Goal: Leave review/rating

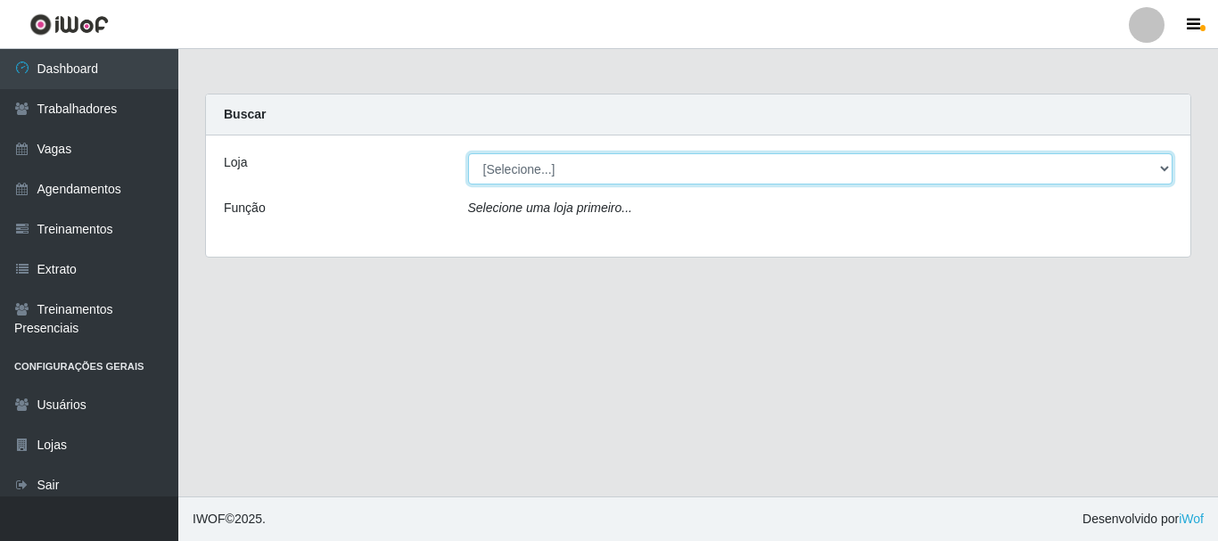
click at [586, 180] on select "[Selecione...] SuperFácil Atacado - [PERSON_NAME]" at bounding box center [820, 168] width 705 height 31
select select "399"
click at [468, 153] on select "[Selecione...] SuperFácil Atacado - [PERSON_NAME]" at bounding box center [820, 168] width 705 height 31
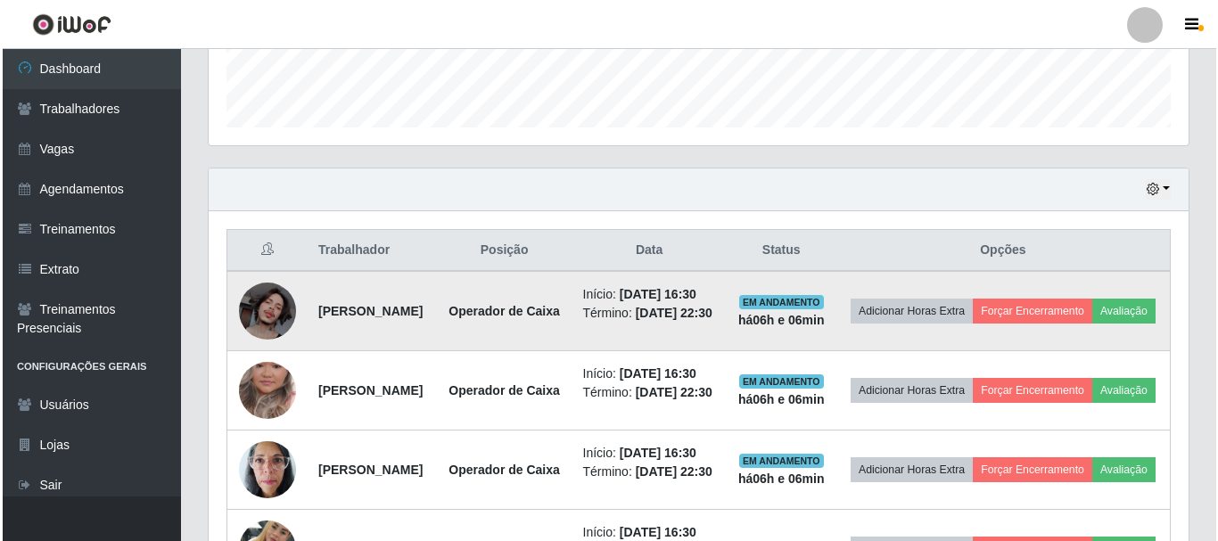
scroll to position [535, 0]
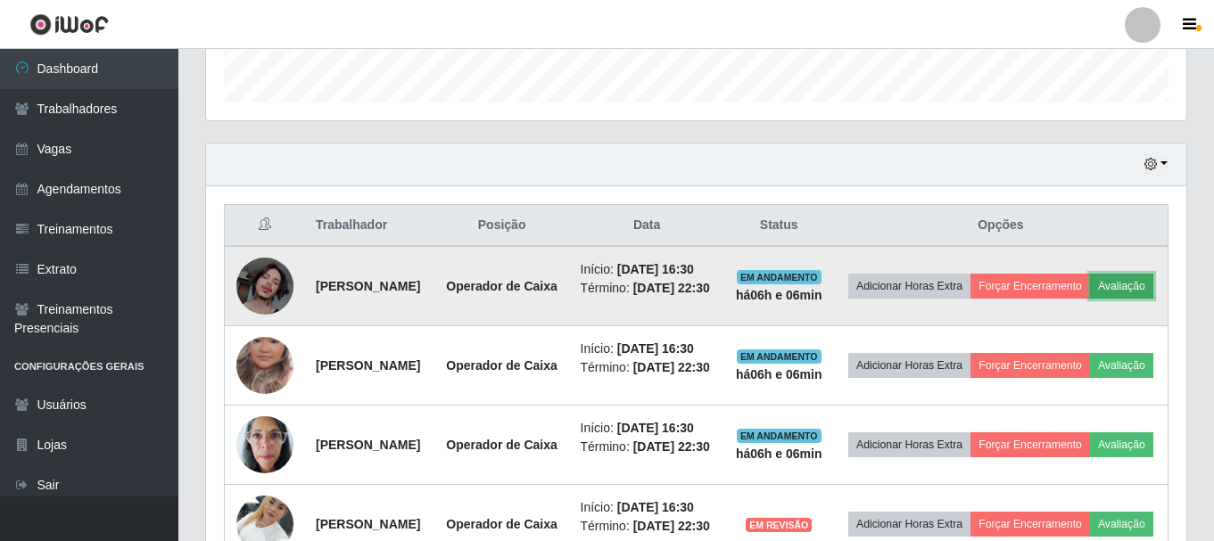
click at [1090, 299] on button "Avaliação" at bounding box center [1121, 286] width 63 height 25
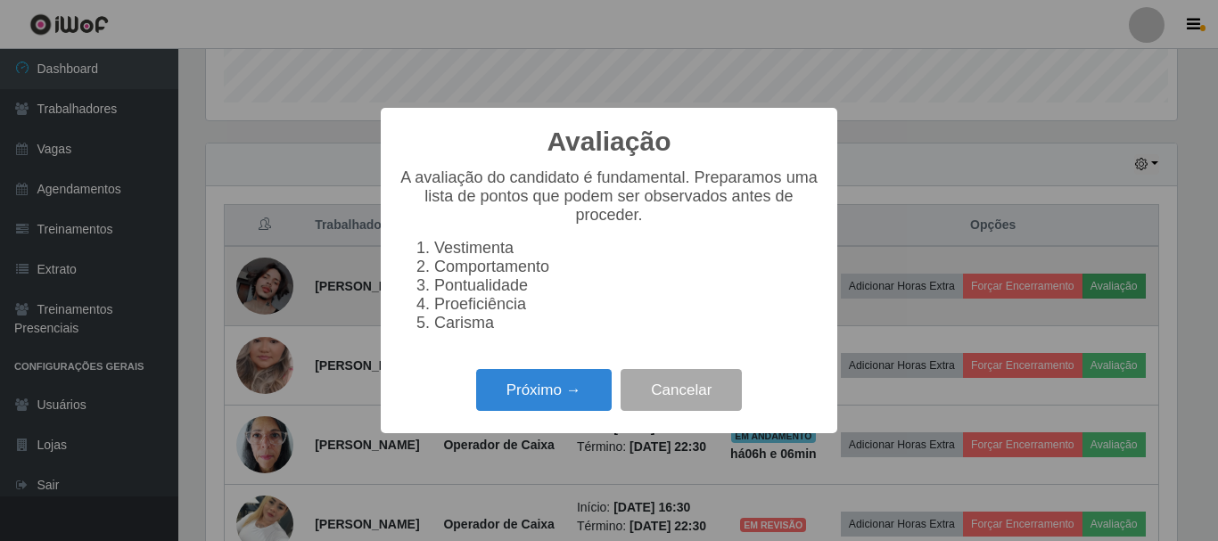
scroll to position [370, 971]
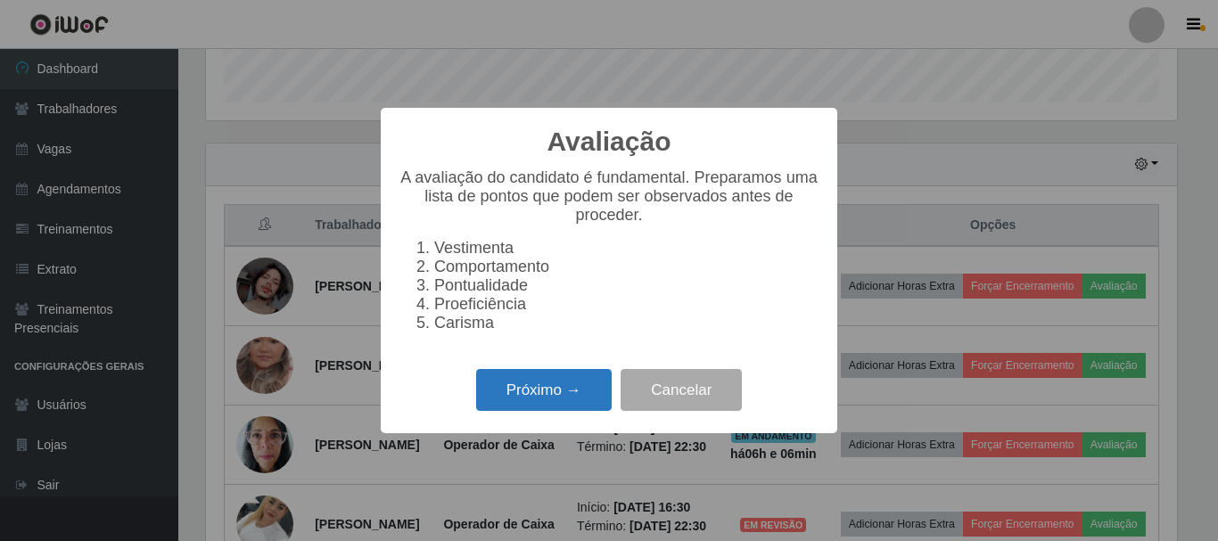
click at [517, 400] on button "Próximo →" at bounding box center [544, 390] width 136 height 42
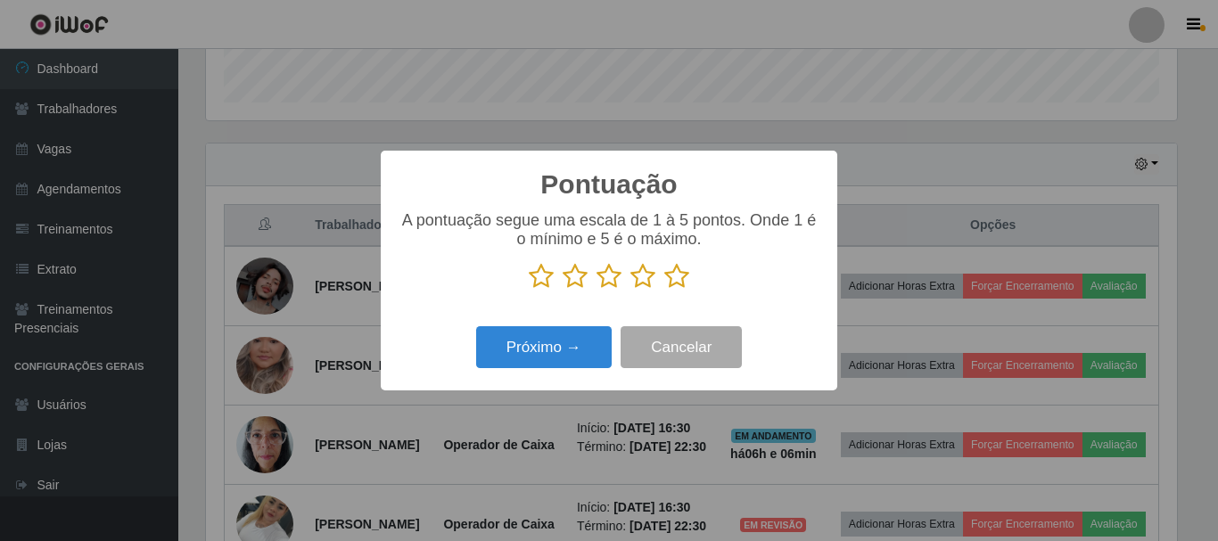
click at [671, 279] on icon at bounding box center [676, 276] width 25 height 27
click at [664, 290] on input "radio" at bounding box center [664, 290] width 0 height 0
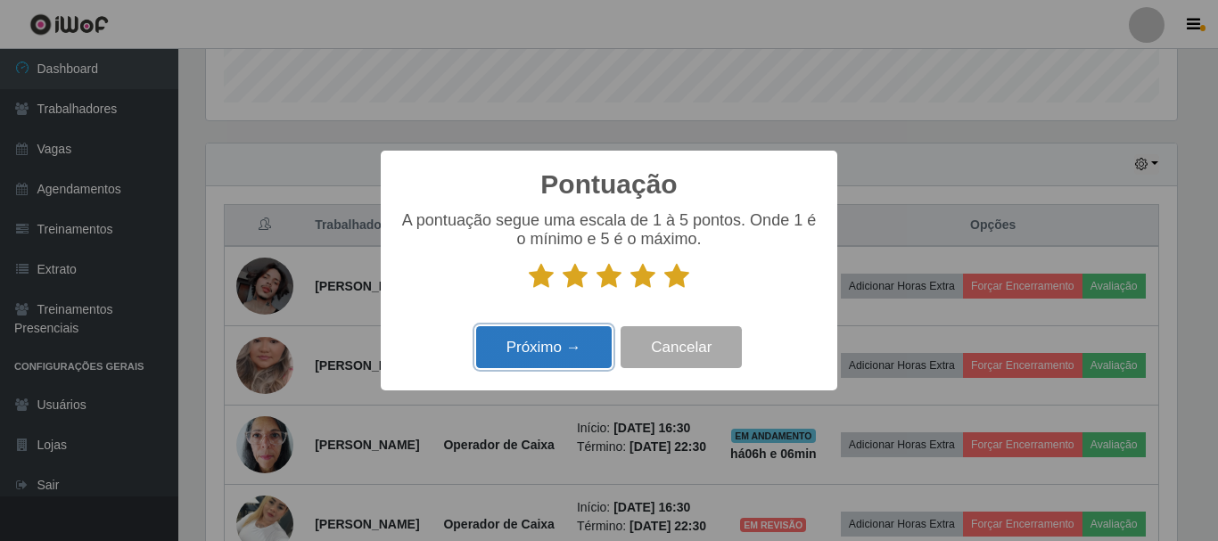
click at [588, 340] on button "Próximo →" at bounding box center [544, 347] width 136 height 42
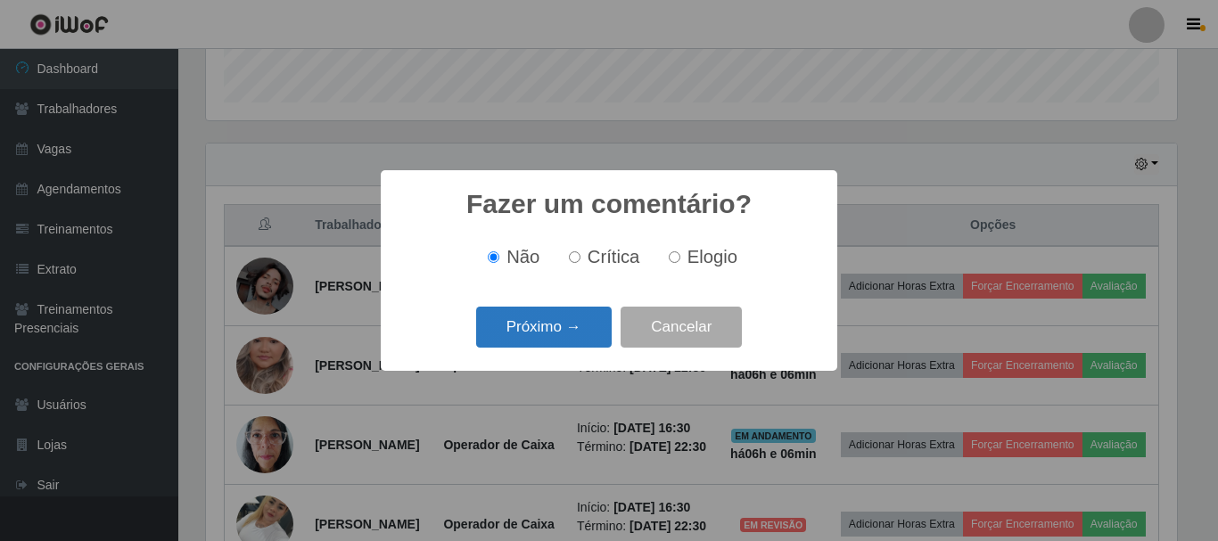
click at [578, 333] on button "Próximo →" at bounding box center [544, 328] width 136 height 42
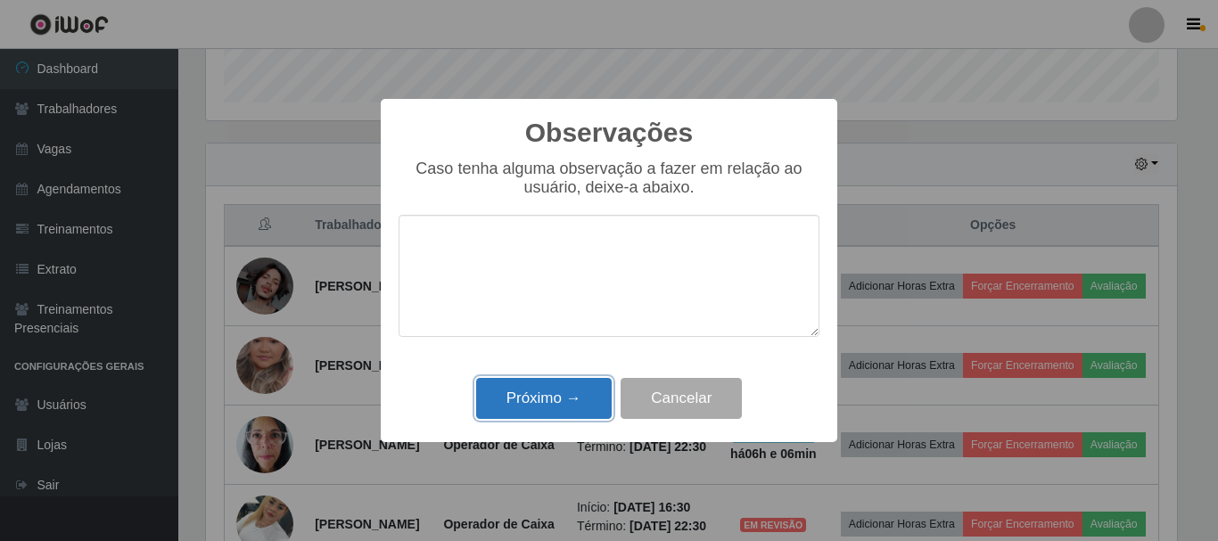
click at [559, 410] on button "Próximo →" at bounding box center [544, 399] width 136 height 42
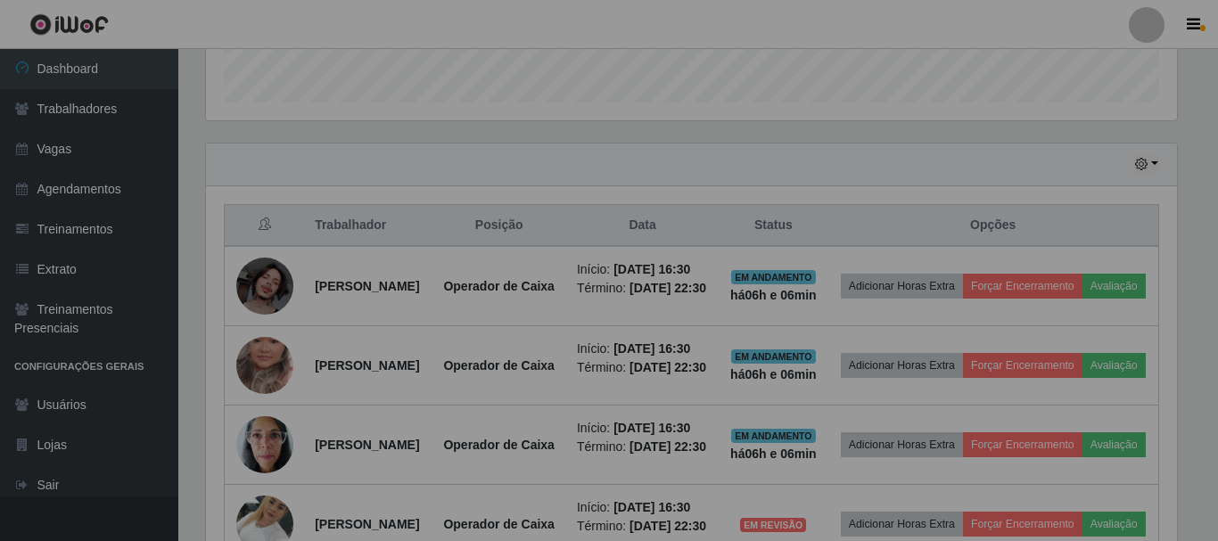
scroll to position [370, 980]
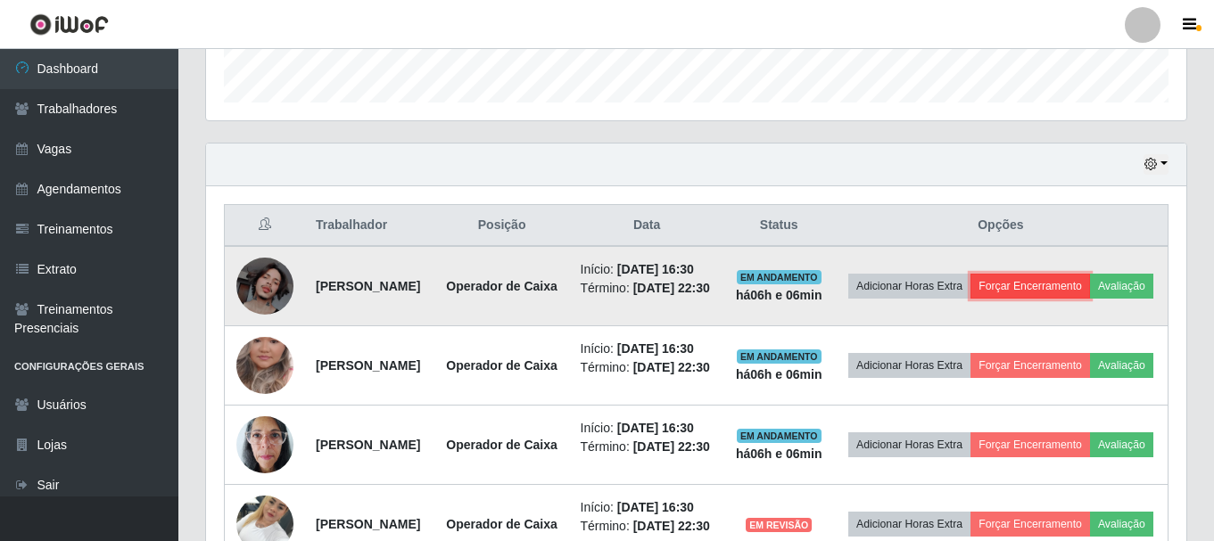
click at [1089, 286] on button "Forçar Encerramento" at bounding box center [1029, 286] width 119 height 25
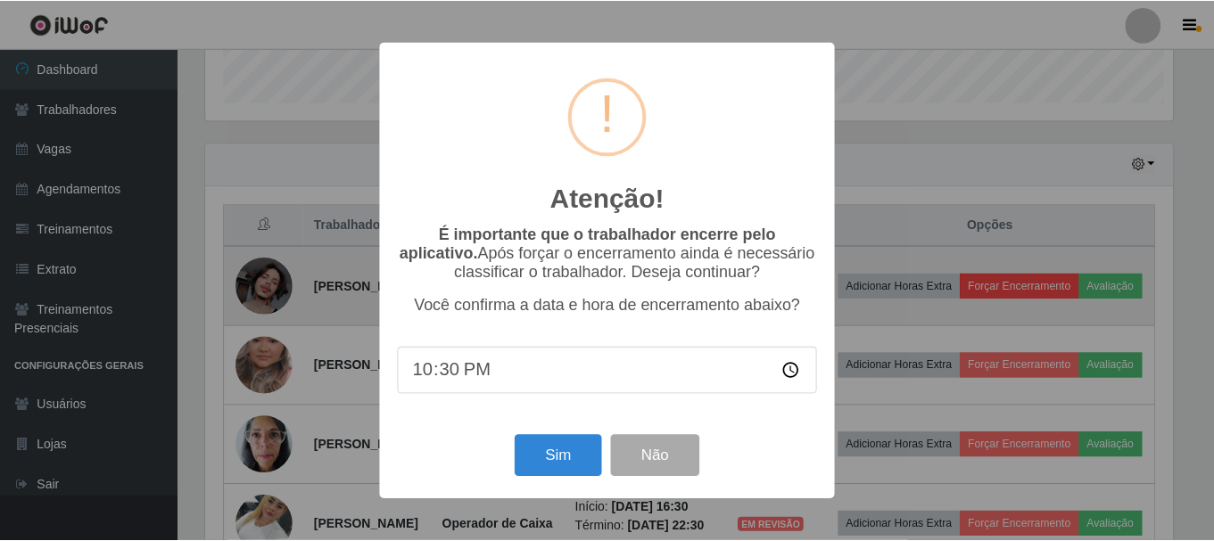
scroll to position [370, 971]
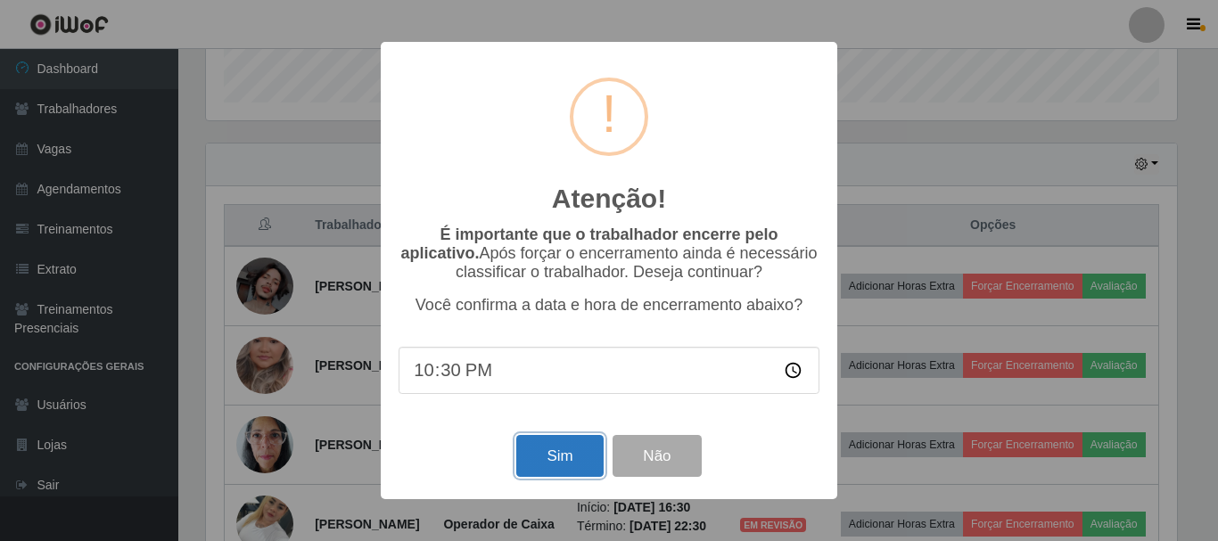
click at [565, 465] on button "Sim" at bounding box center [559, 456] width 86 height 42
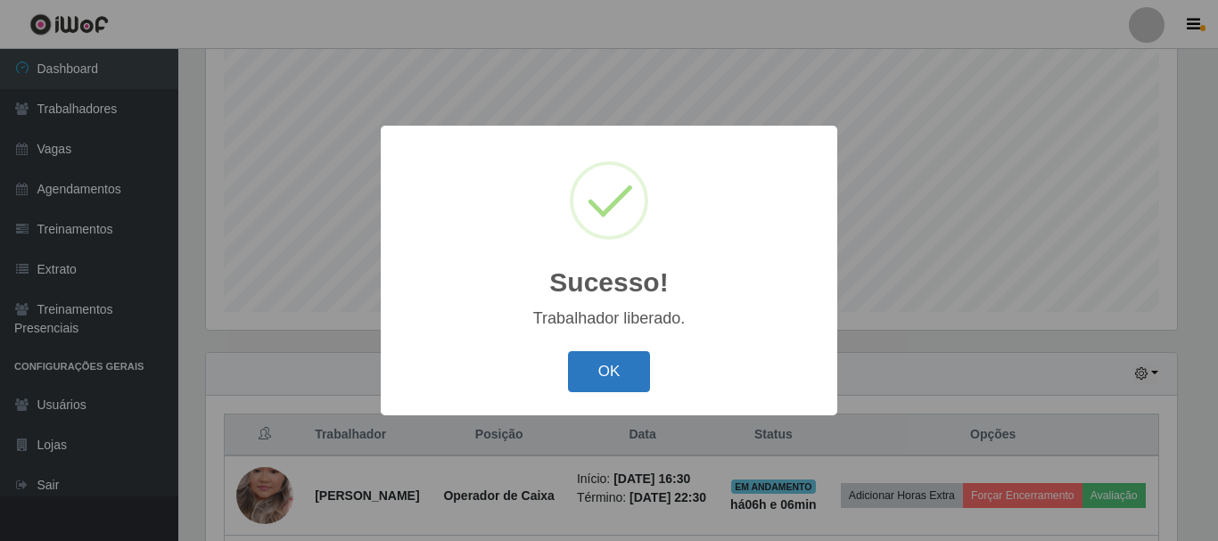
click at [620, 372] on button "OK" at bounding box center [609, 372] width 83 height 42
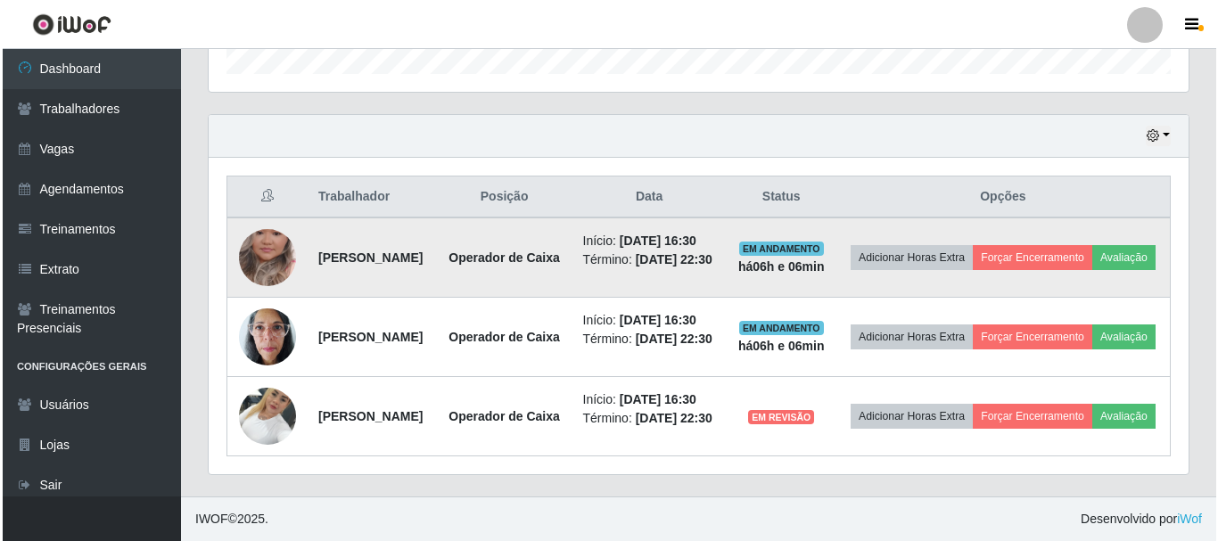
scroll to position [660, 0]
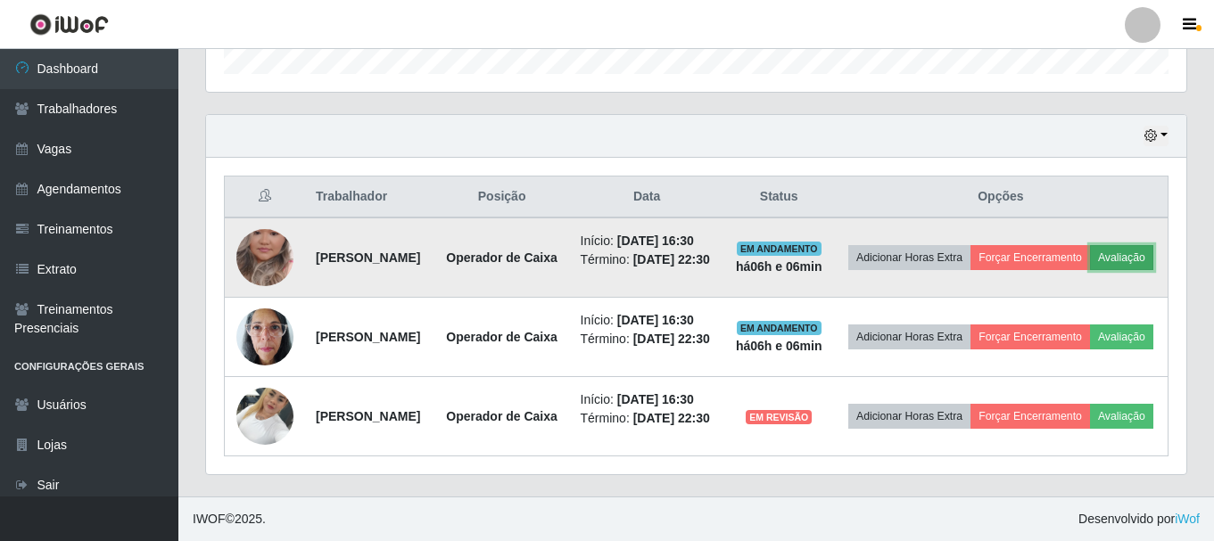
click at [1090, 245] on button "Avaliação" at bounding box center [1121, 257] width 63 height 25
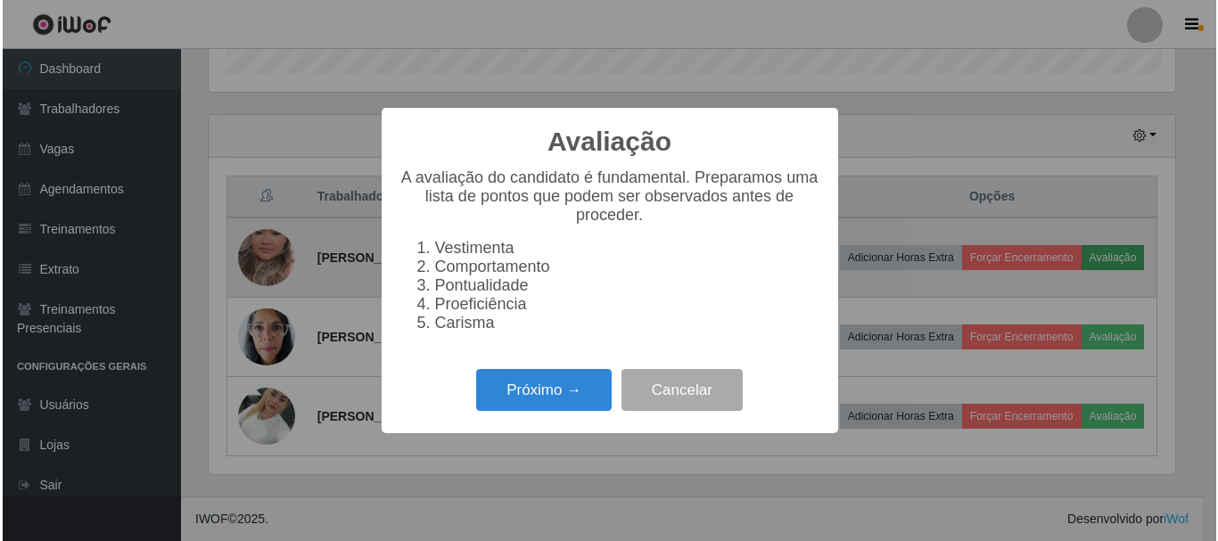
scroll to position [370, 971]
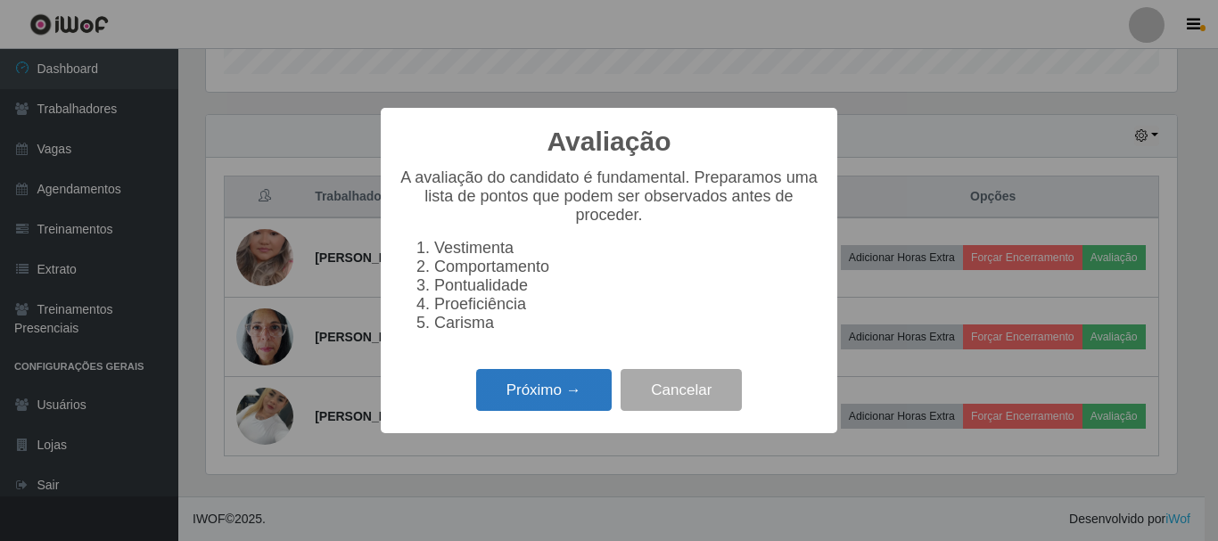
click at [579, 411] on button "Próximo →" at bounding box center [544, 390] width 136 height 42
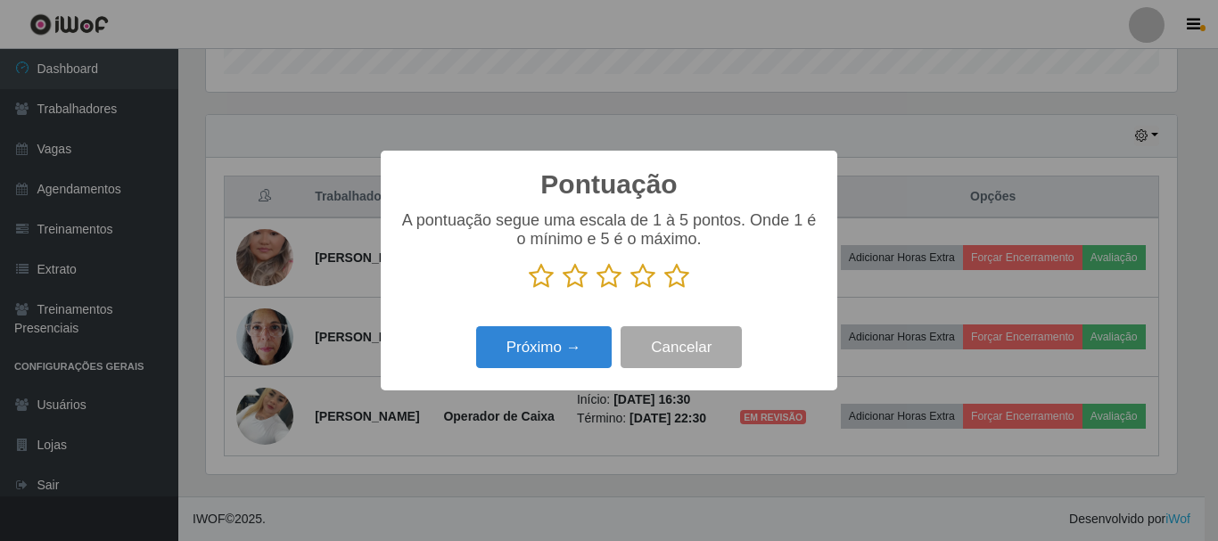
scroll to position [891280, 890679]
click at [674, 285] on icon at bounding box center [676, 276] width 25 height 27
click at [664, 290] on input "radio" at bounding box center [664, 290] width 0 height 0
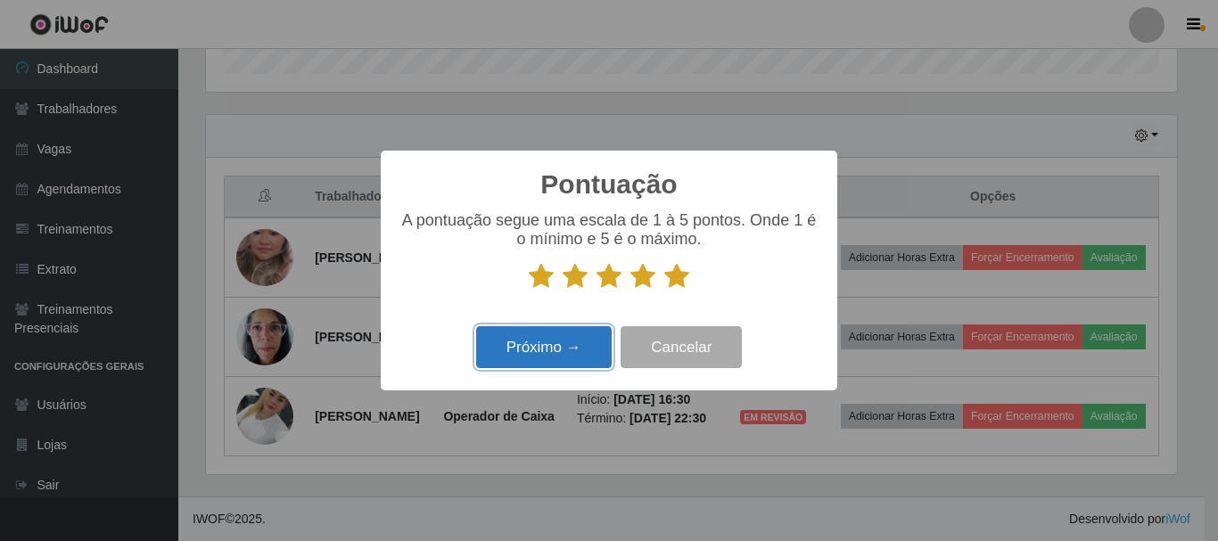
click at [552, 350] on button "Próximo →" at bounding box center [544, 347] width 136 height 42
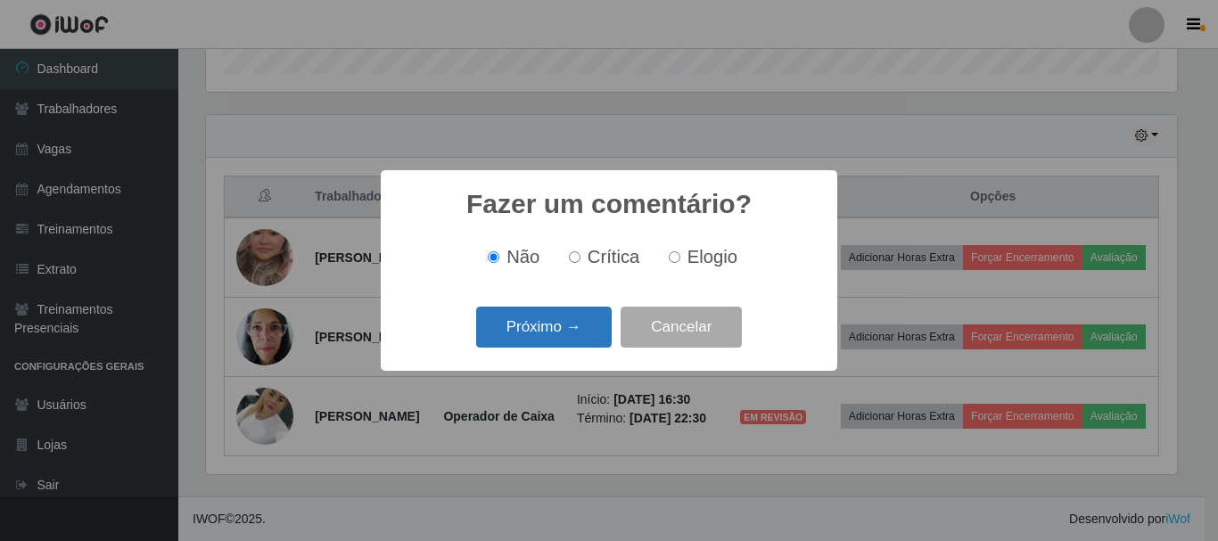
click at [578, 321] on button "Próximo →" at bounding box center [544, 328] width 136 height 42
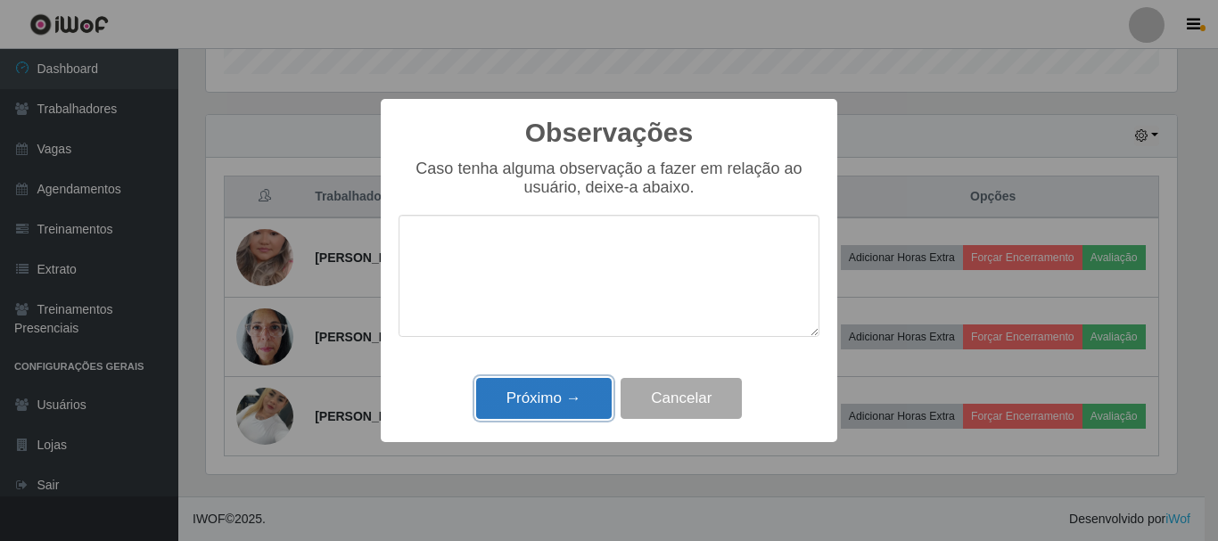
click at [565, 400] on button "Próximo →" at bounding box center [544, 399] width 136 height 42
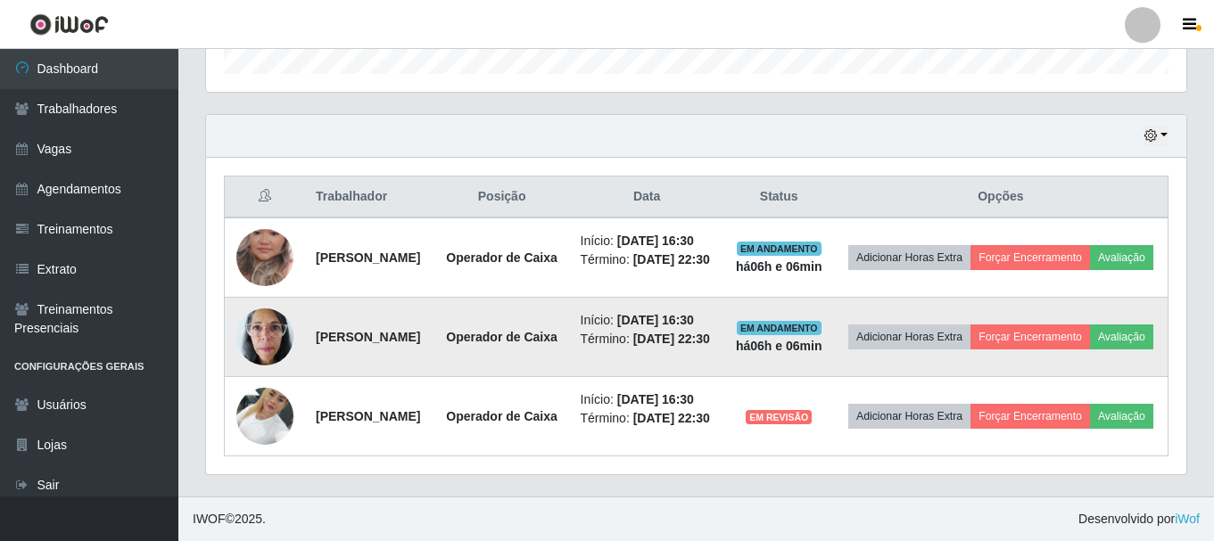
scroll to position [370, 980]
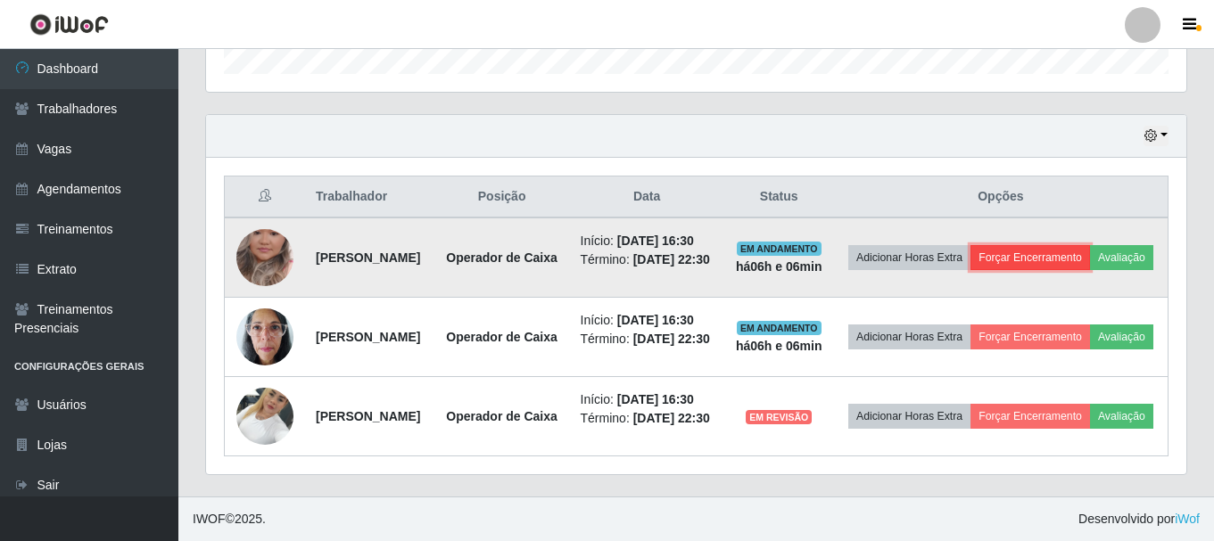
click at [1050, 245] on button "Forçar Encerramento" at bounding box center [1029, 257] width 119 height 25
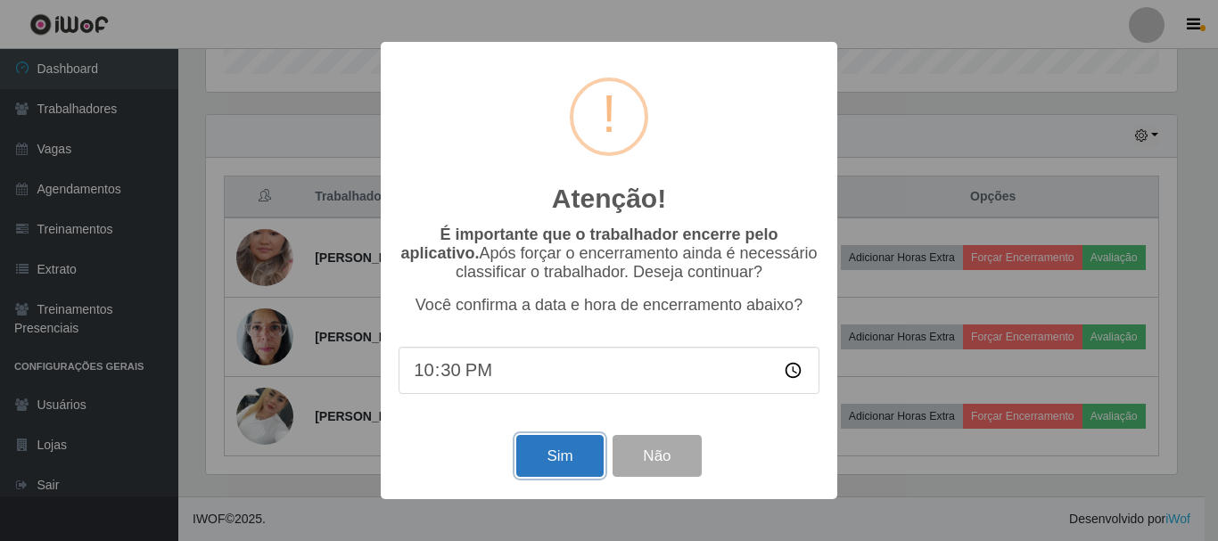
click at [565, 455] on button "Sim" at bounding box center [559, 456] width 86 height 42
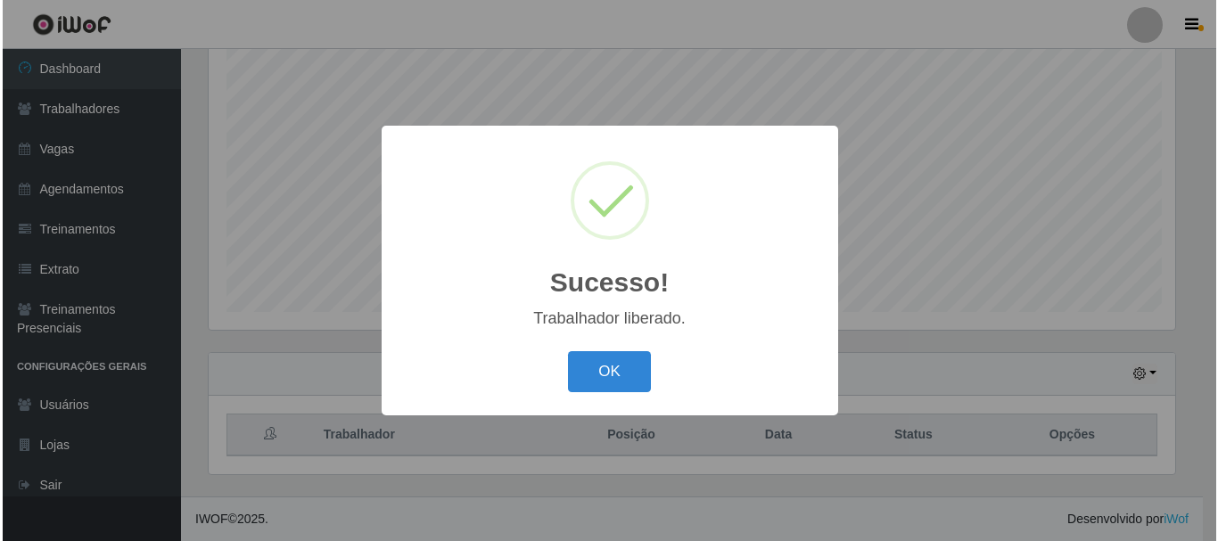
scroll to position [0, 0]
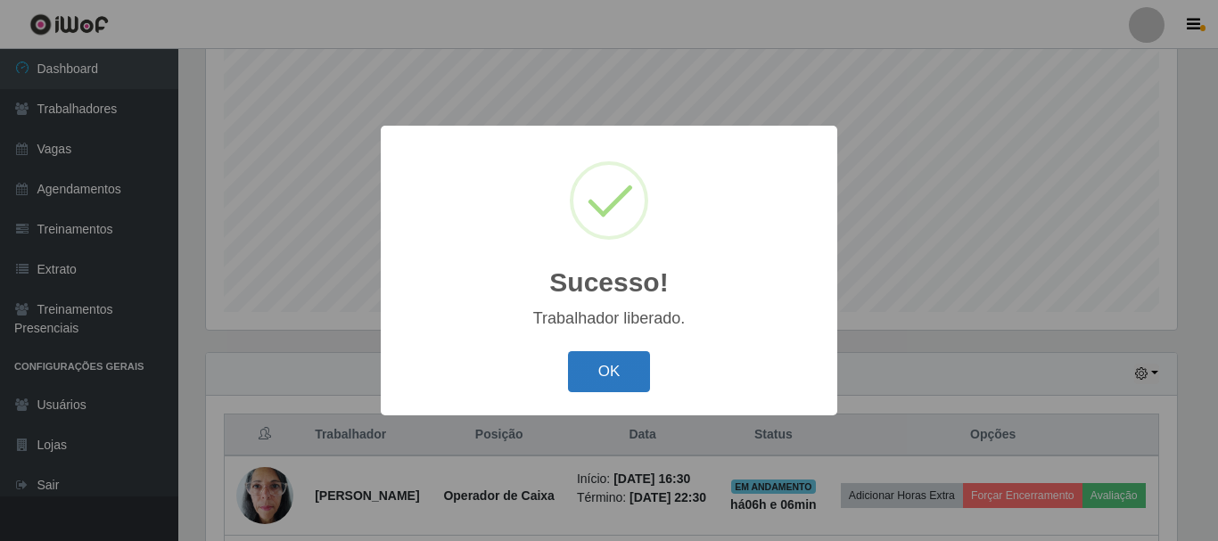
click at [590, 367] on button "OK" at bounding box center [609, 372] width 83 height 42
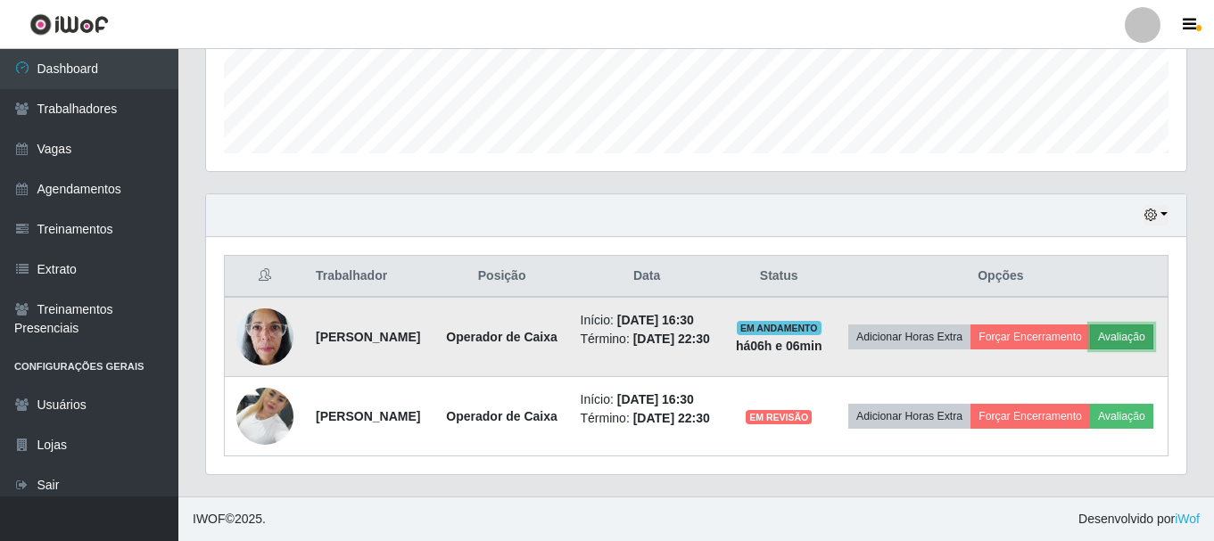
click at [1090, 331] on button "Avaliação" at bounding box center [1121, 337] width 63 height 25
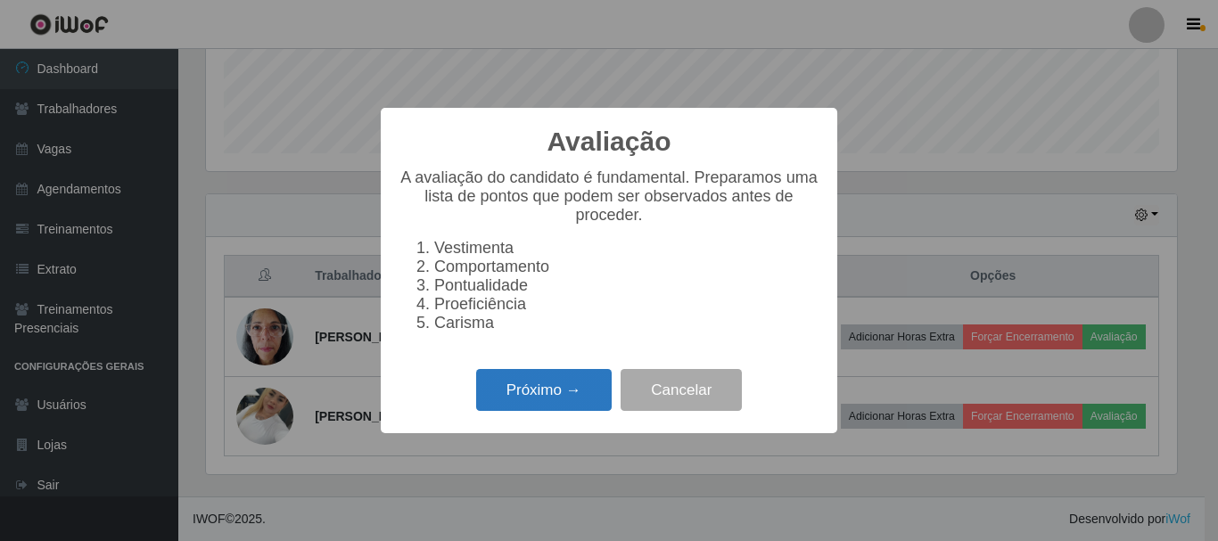
click at [572, 408] on button "Próximo →" at bounding box center [544, 390] width 136 height 42
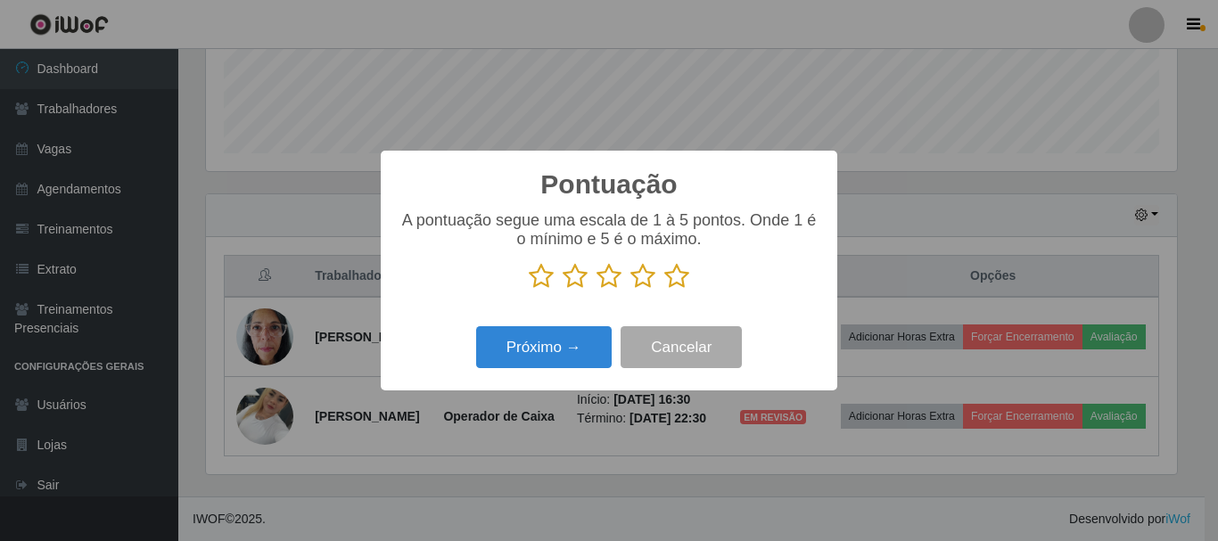
click at [672, 276] on icon at bounding box center [676, 276] width 25 height 27
click at [664, 290] on input "radio" at bounding box center [664, 290] width 0 height 0
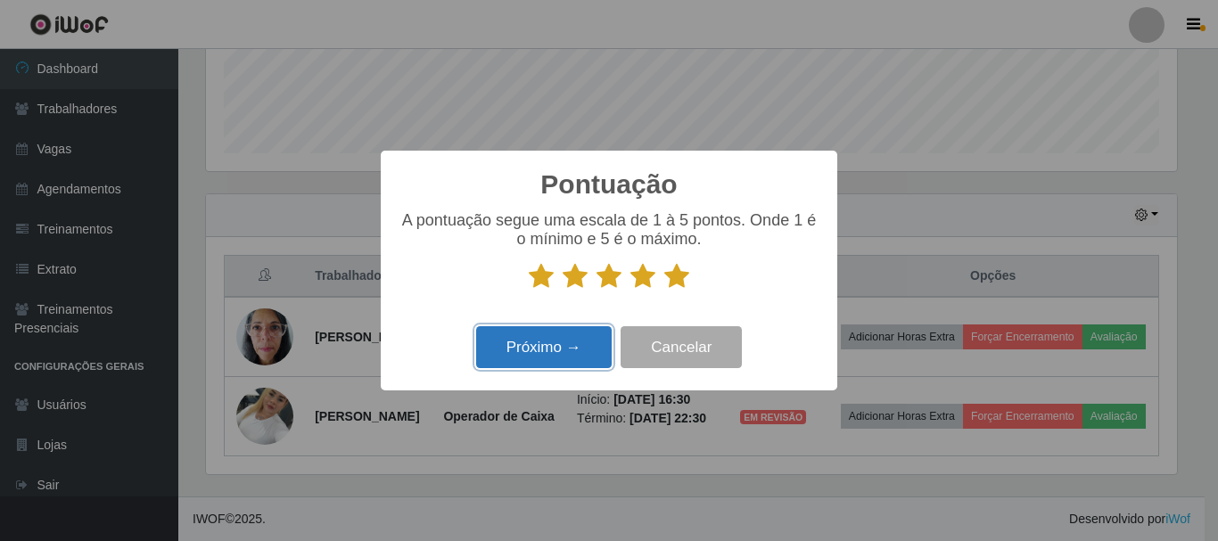
click at [569, 336] on button "Próximo →" at bounding box center [544, 347] width 136 height 42
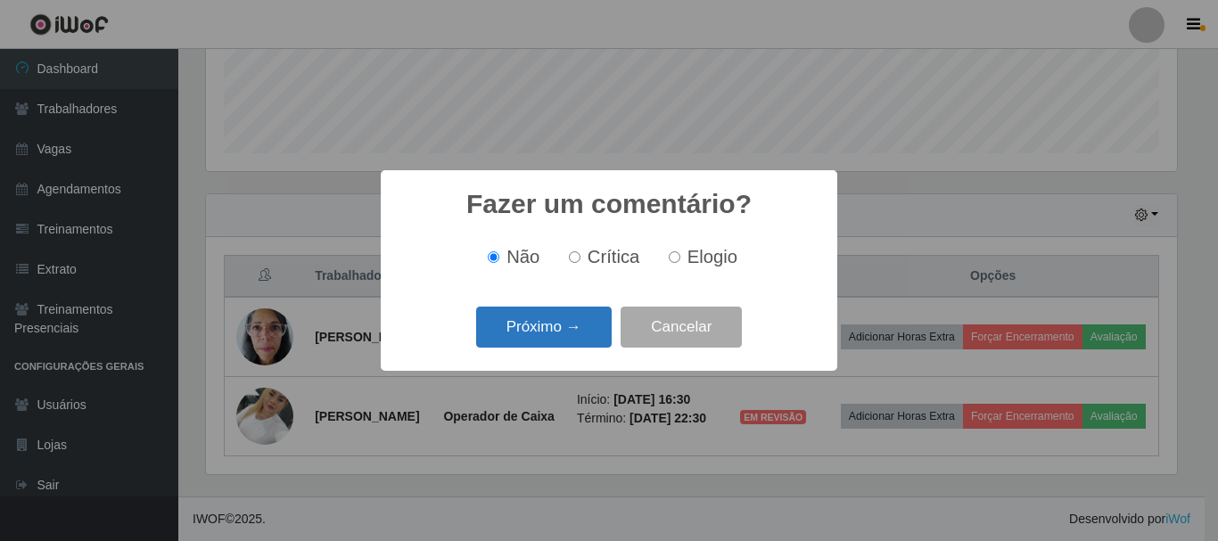
click at [552, 317] on button "Próximo →" at bounding box center [544, 328] width 136 height 42
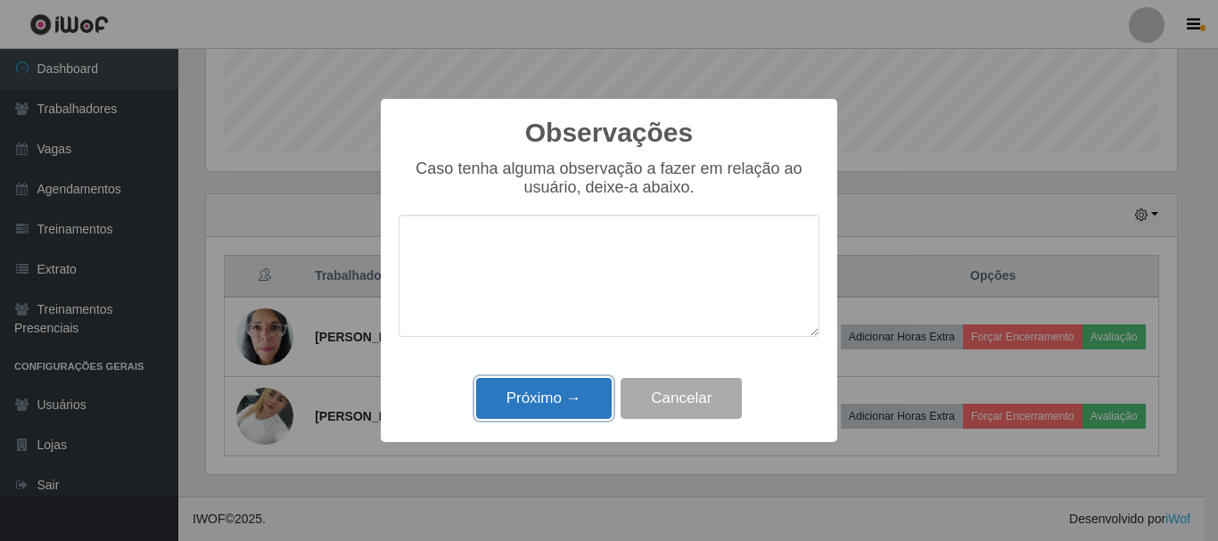
click at [561, 390] on button "Próximo →" at bounding box center [544, 399] width 136 height 42
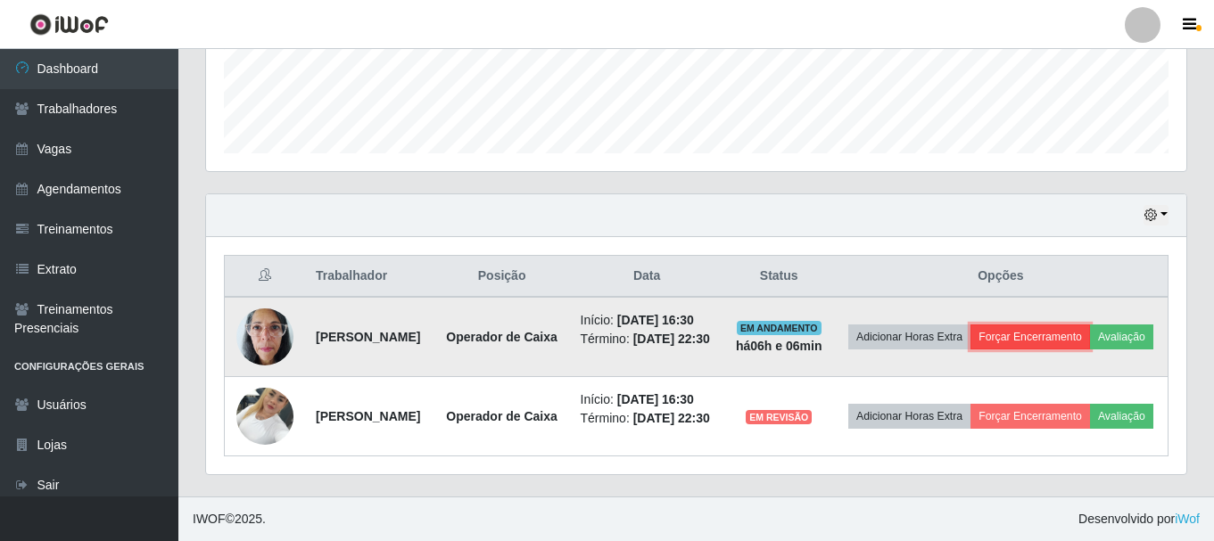
click at [1079, 325] on button "Forçar Encerramento" at bounding box center [1029, 337] width 119 height 25
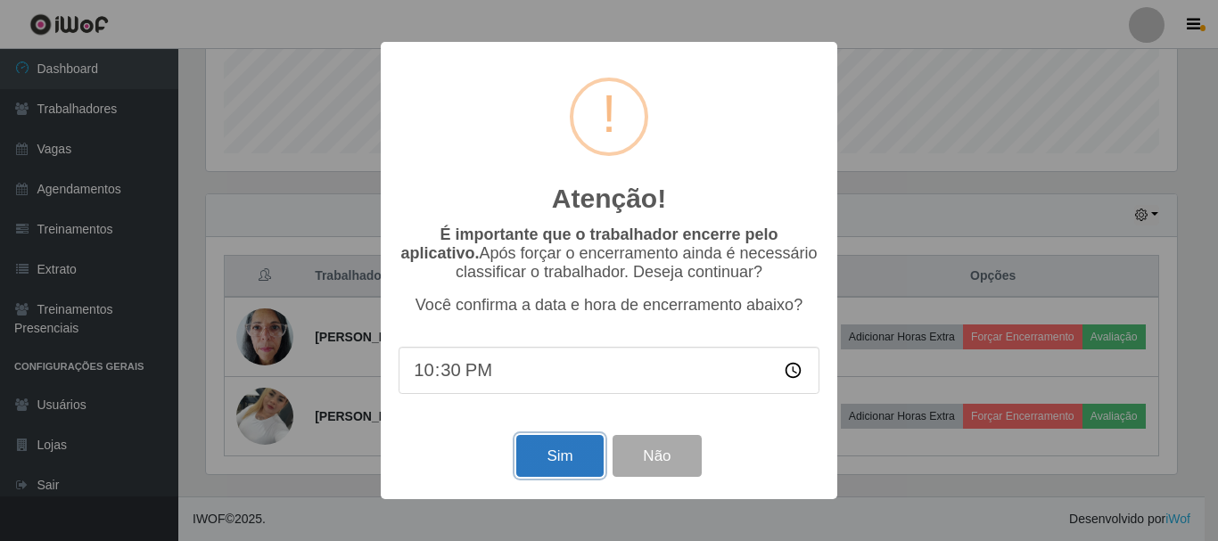
click at [576, 469] on button "Sim" at bounding box center [559, 456] width 86 height 42
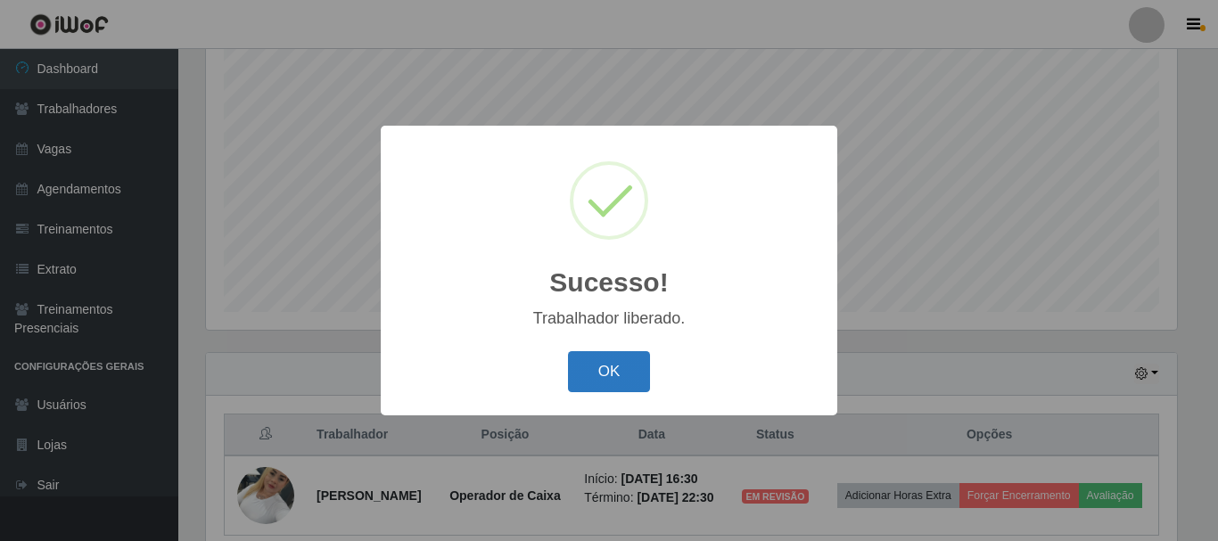
click at [612, 375] on button "OK" at bounding box center [609, 372] width 83 height 42
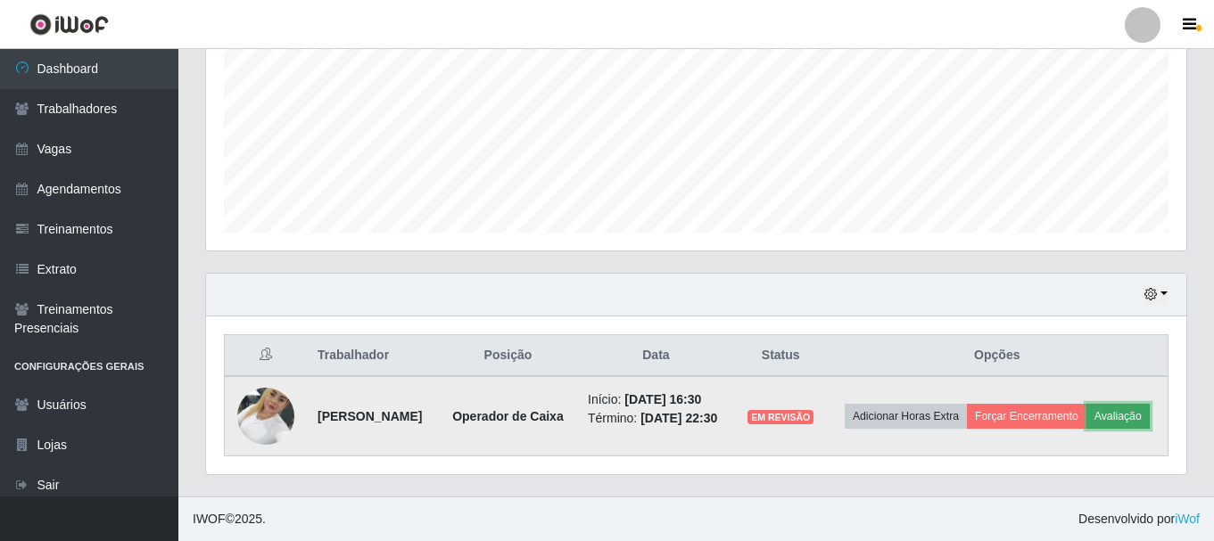
click at [1086, 418] on button "Avaliação" at bounding box center [1117, 416] width 63 height 25
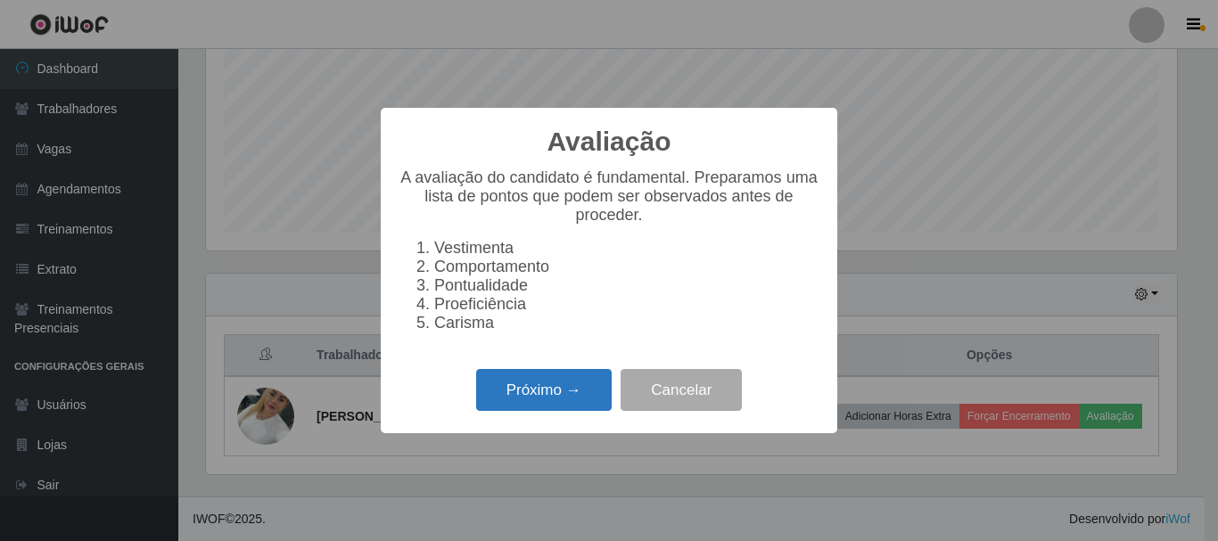
click at [547, 396] on button "Próximo →" at bounding box center [544, 390] width 136 height 42
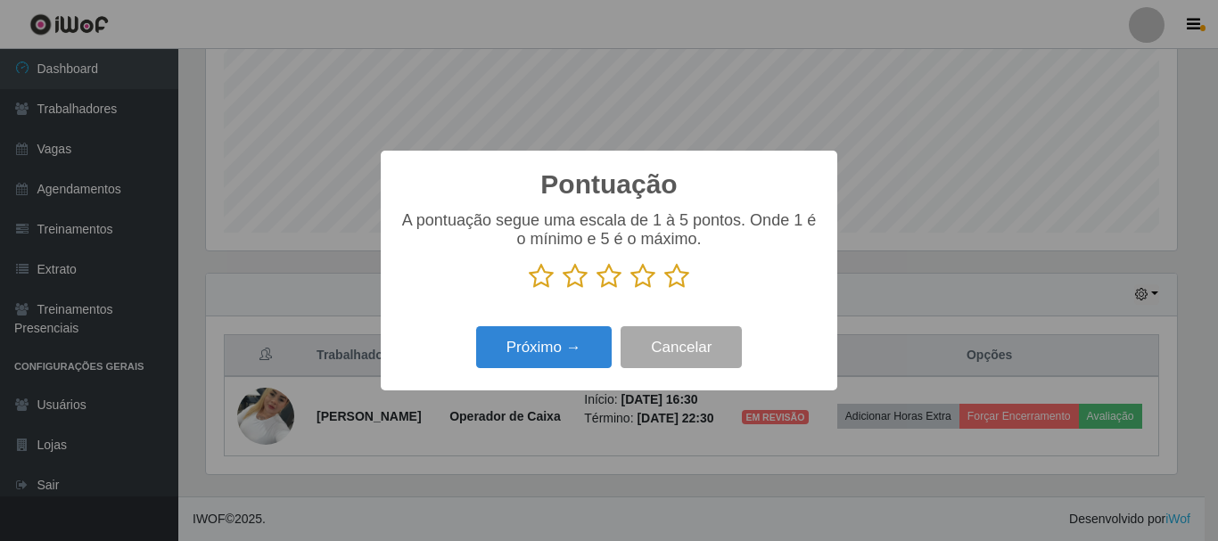
click at [689, 276] on p at bounding box center [609, 276] width 421 height 27
drag, startPoint x: 675, startPoint y: 279, endPoint x: 655, endPoint y: 291, distance: 22.8
click at [674, 279] on icon at bounding box center [676, 276] width 25 height 27
click at [664, 290] on input "radio" at bounding box center [664, 290] width 0 height 0
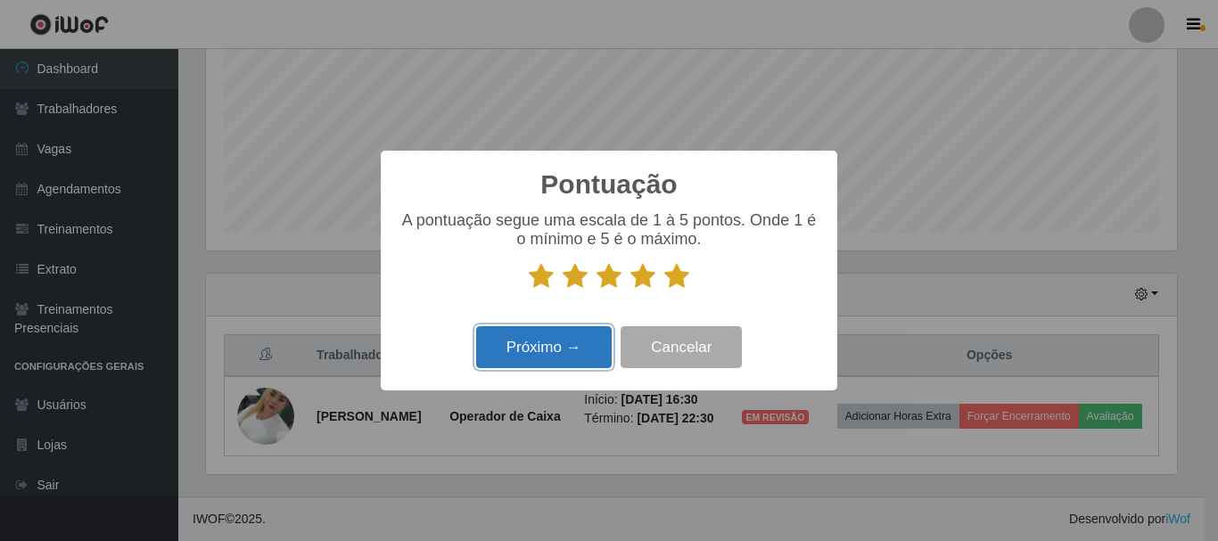
click at [580, 342] on button "Próximo →" at bounding box center [544, 347] width 136 height 42
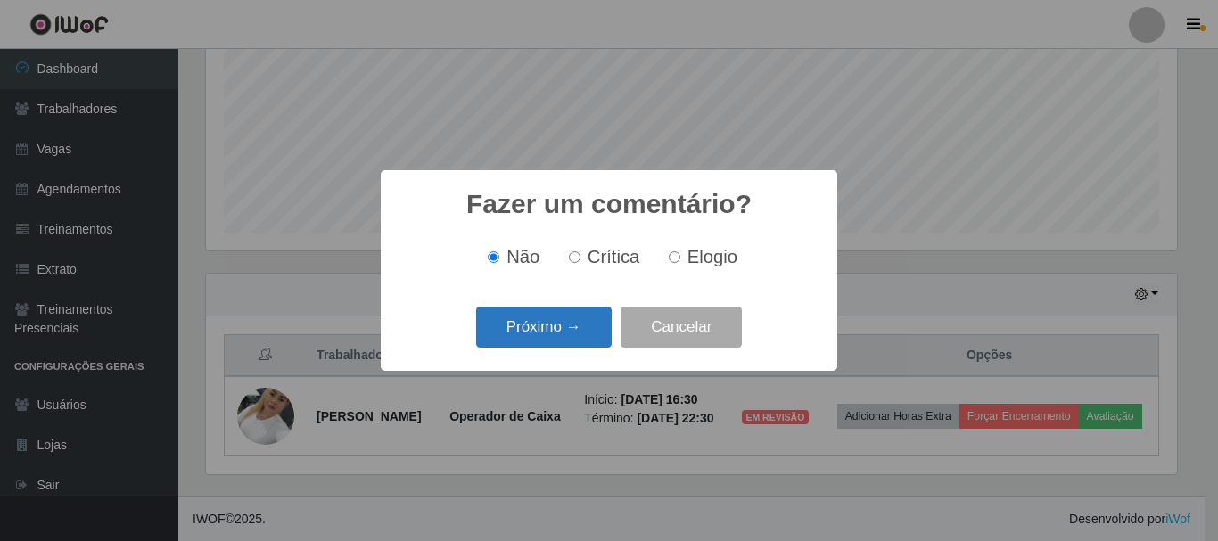
click at [562, 328] on button "Próximo →" at bounding box center [544, 328] width 136 height 42
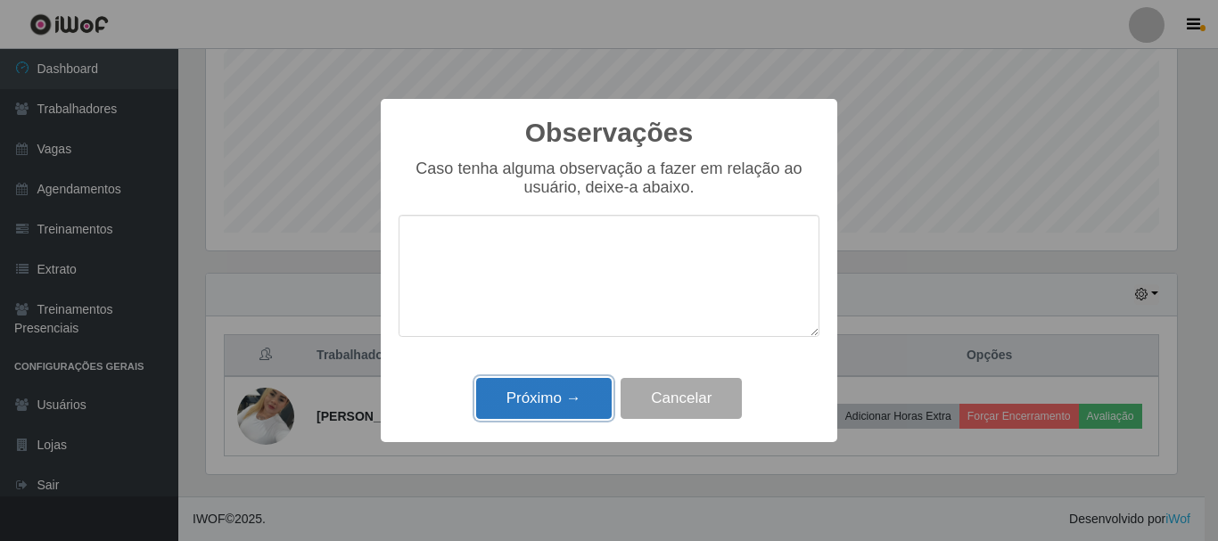
click at [572, 402] on button "Próximo →" at bounding box center [544, 399] width 136 height 42
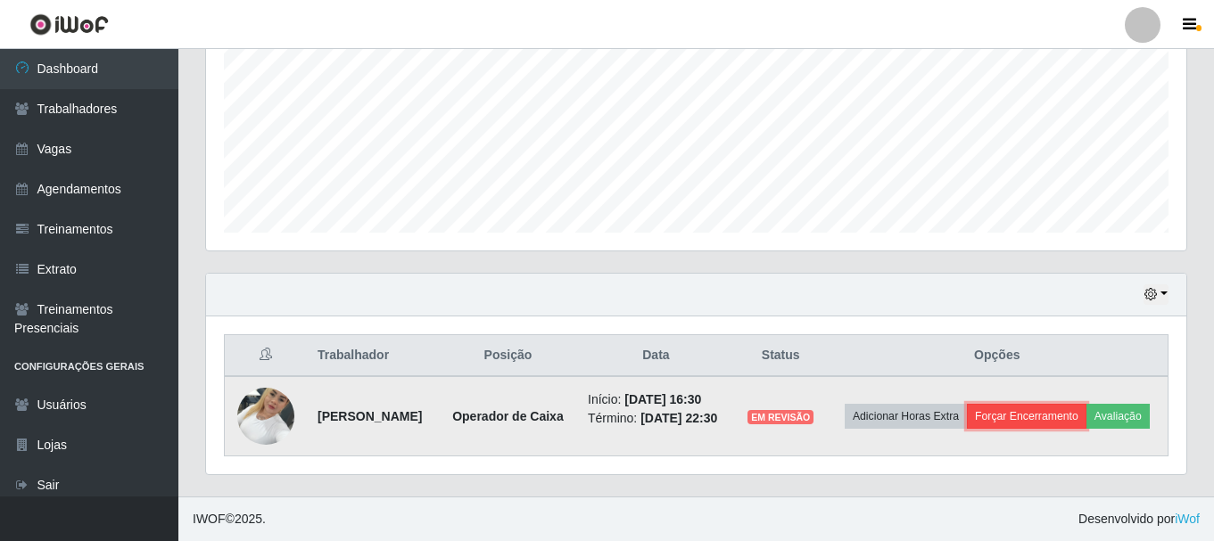
click at [1086, 405] on button "Forçar Encerramento" at bounding box center [1026, 416] width 119 height 25
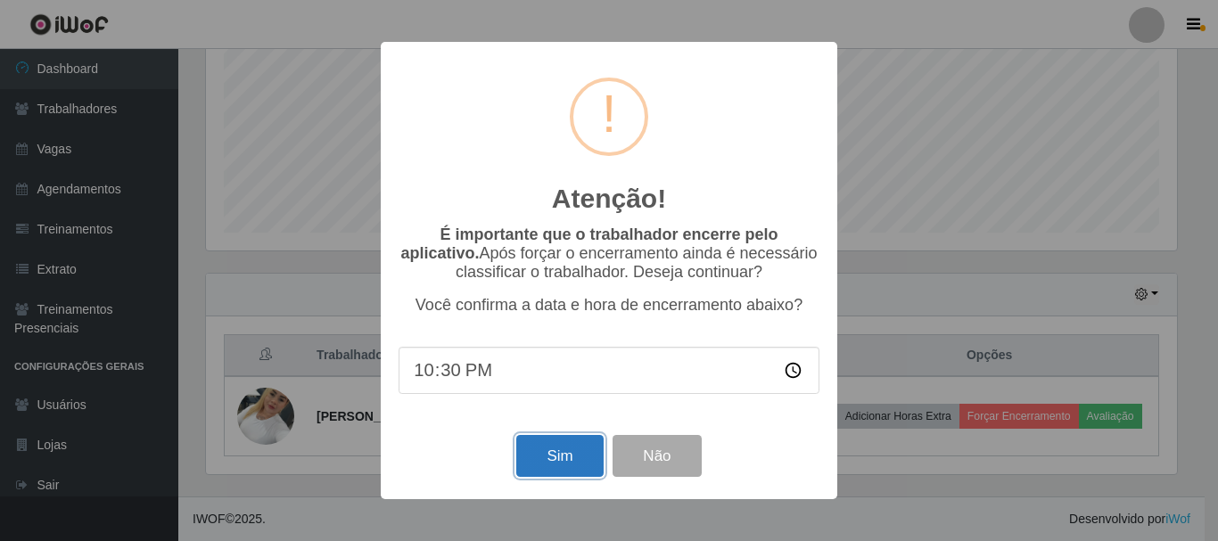
click at [566, 472] on button "Sim" at bounding box center [559, 456] width 86 height 42
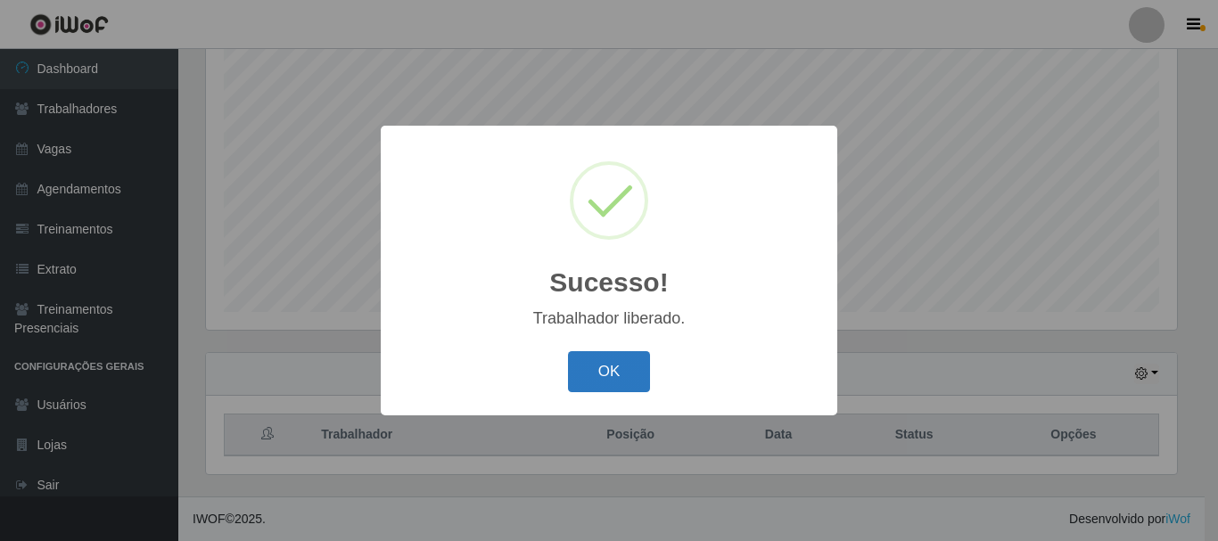
click at [599, 372] on button "OK" at bounding box center [609, 372] width 83 height 42
